Goal: Navigation & Orientation: Find specific page/section

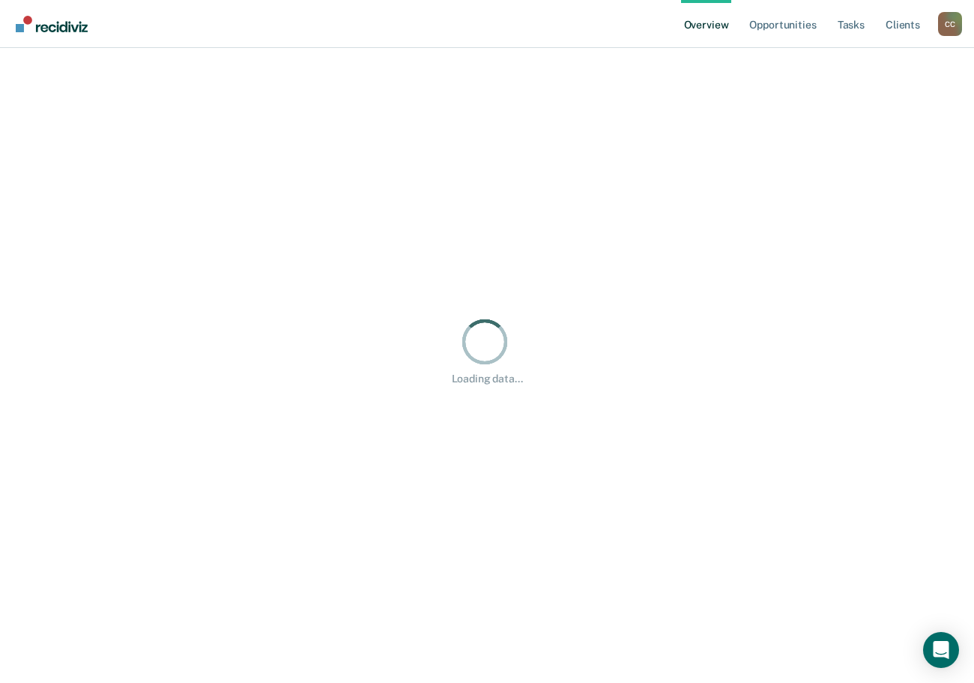
click at [941, 22] on div "C C" at bounding box center [950, 24] width 24 height 24
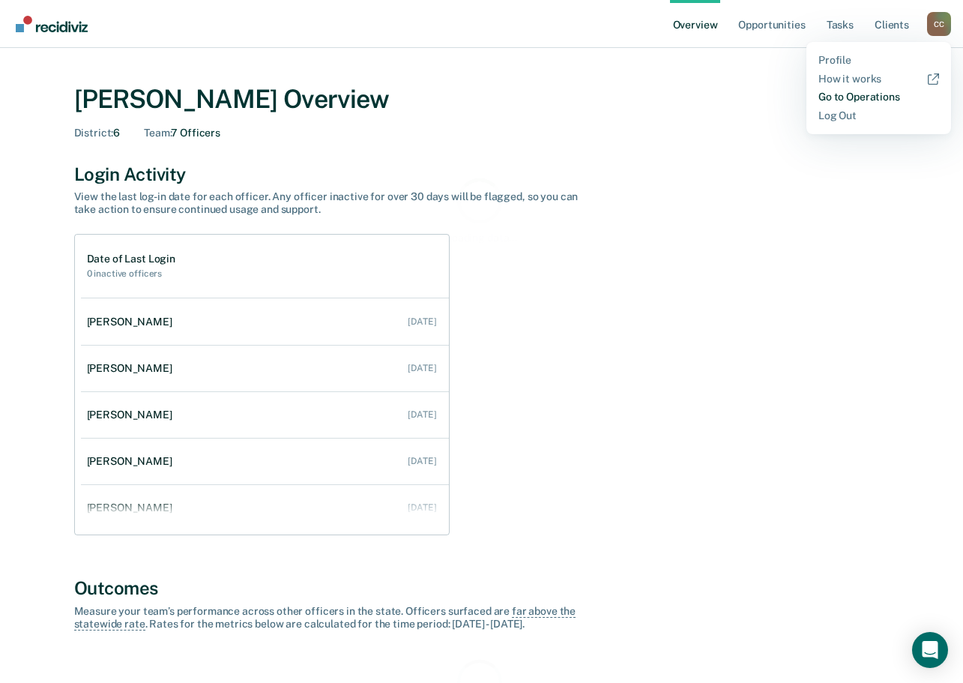
click at [851, 100] on link "Go to Operations" at bounding box center [879, 97] width 121 height 13
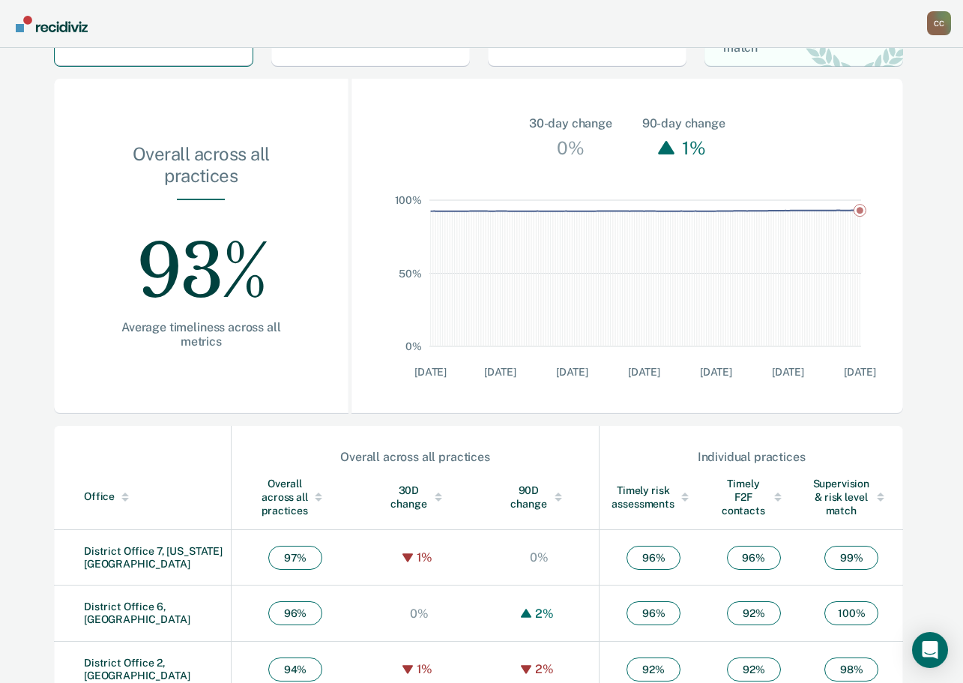
scroll to position [375, 0]
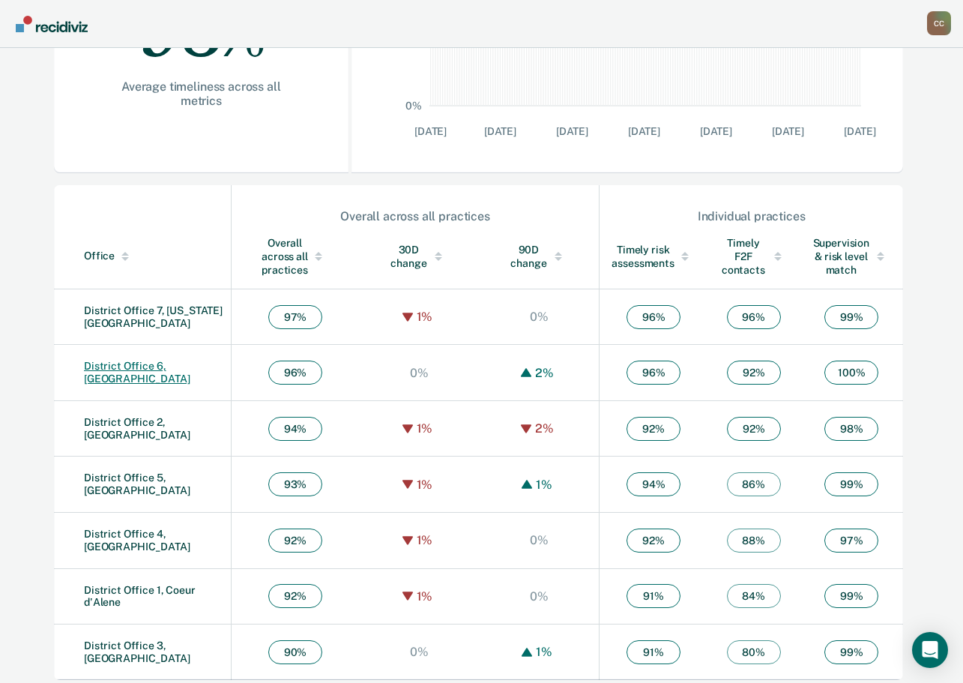
click at [139, 371] on link "District Office 6, [GEOGRAPHIC_DATA]" at bounding box center [137, 372] width 106 height 25
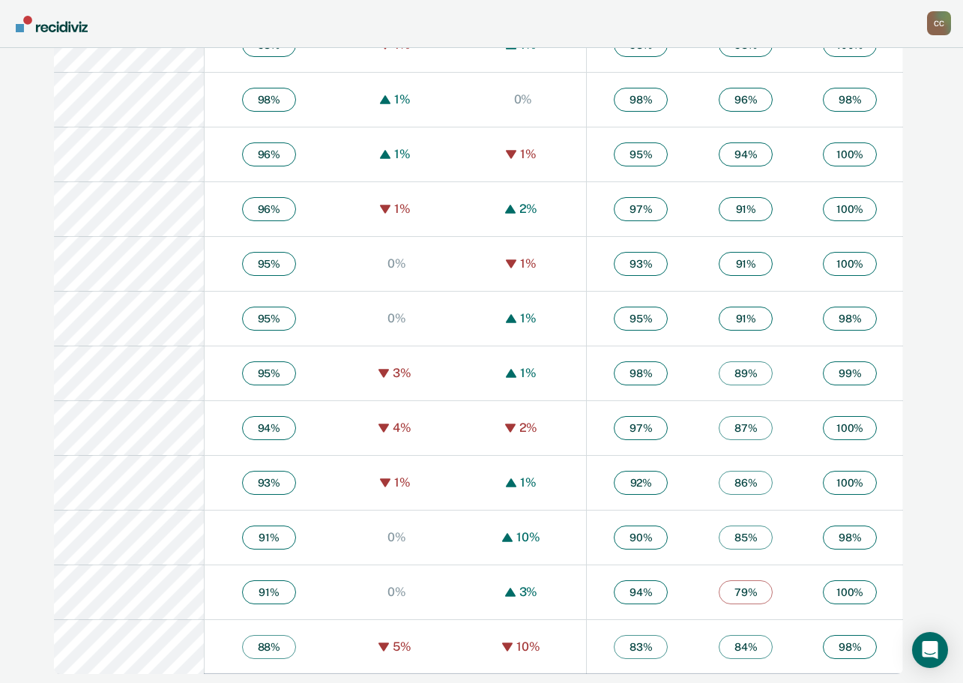
scroll to position [977, 0]
